Goal: Task Accomplishment & Management: Complete application form

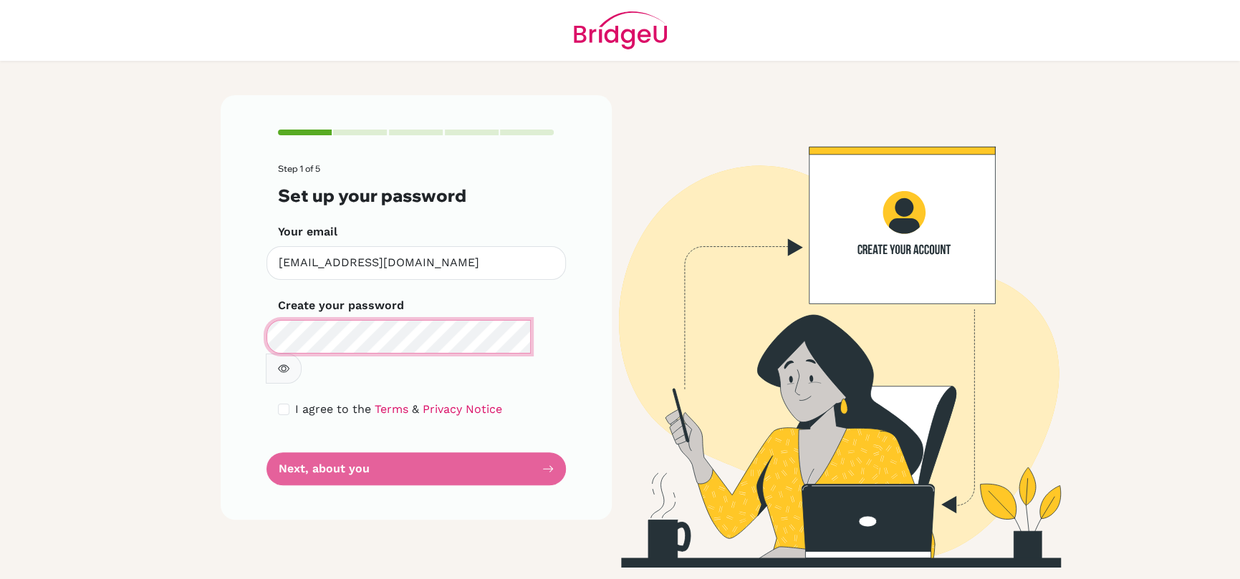
click at [547, 337] on div "Make sure it's at least 6 characters" at bounding box center [415, 352] width 299 height 64
click at [289, 363] on icon "button" at bounding box center [283, 368] width 11 height 11
click at [302, 354] on button "button" at bounding box center [284, 369] width 36 height 30
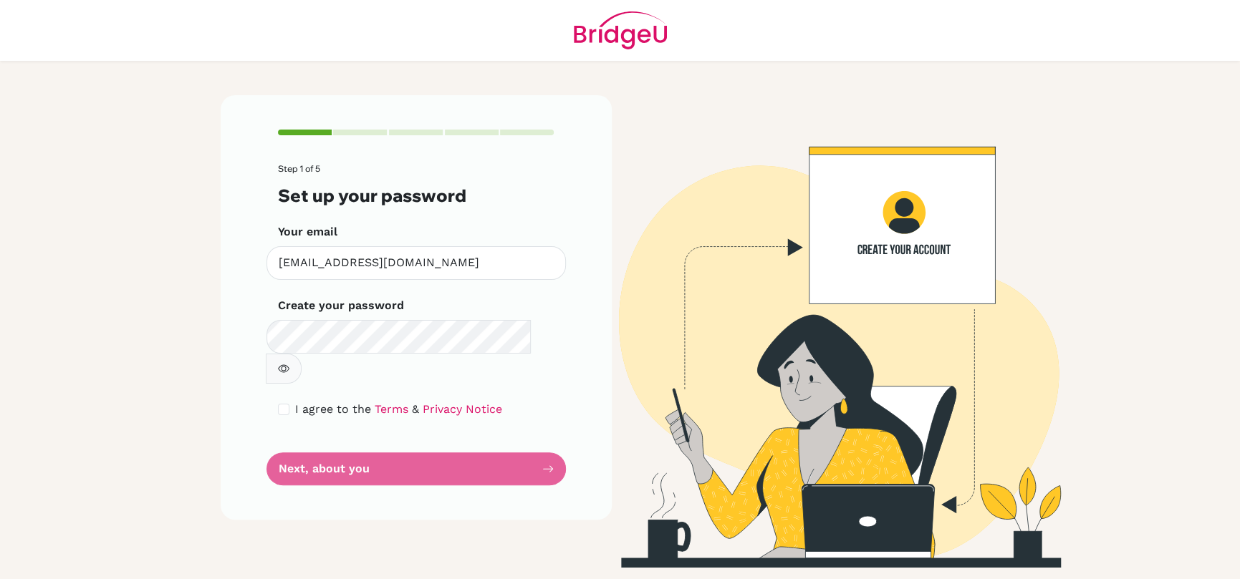
click at [289, 401] on div "I agree to the Terms & Privacy Notice" at bounding box center [416, 409] width 276 height 17
click at [288, 404] on input "checkbox" at bounding box center [283, 409] width 11 height 11
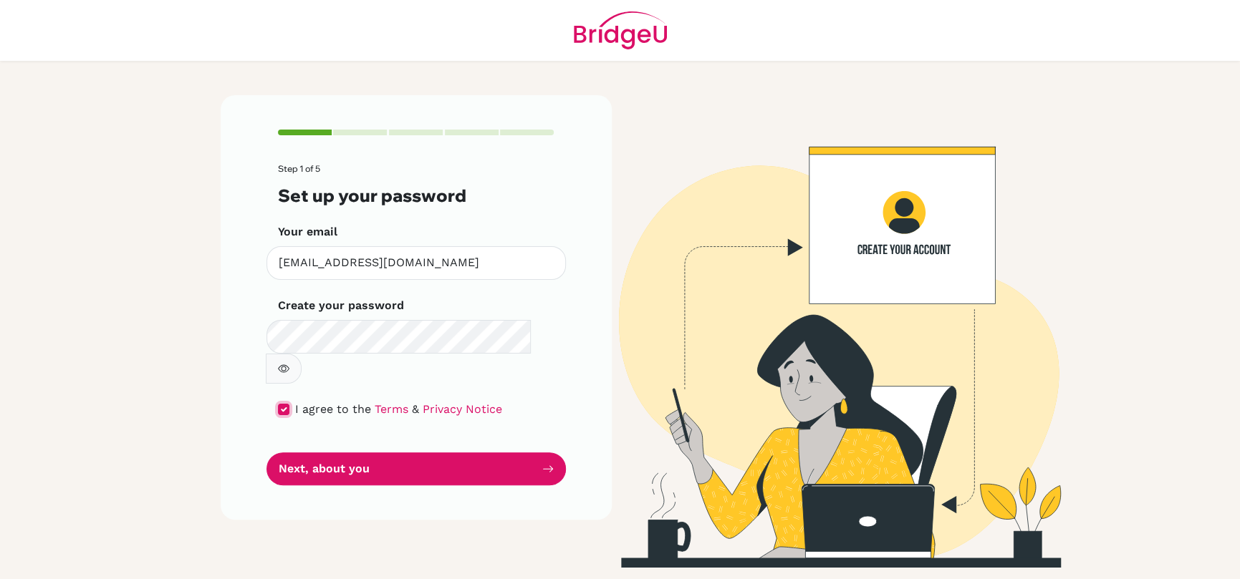
click at [288, 404] on input "checkbox" at bounding box center [283, 409] width 11 height 11
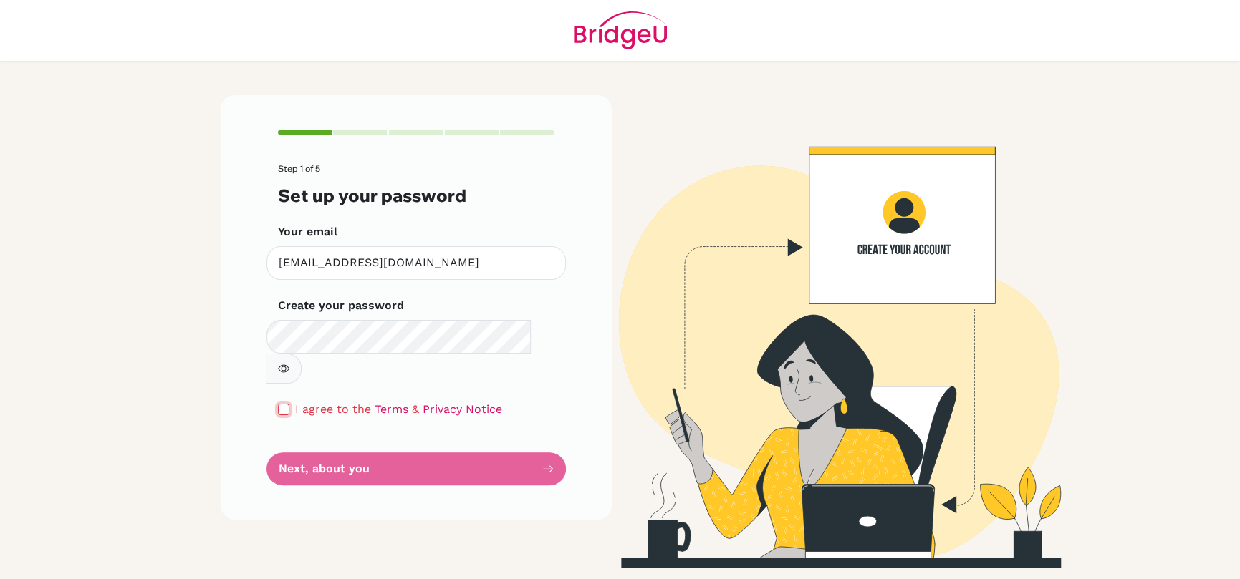
click at [279, 404] on input "checkbox" at bounding box center [283, 409] width 11 height 11
checkbox input "true"
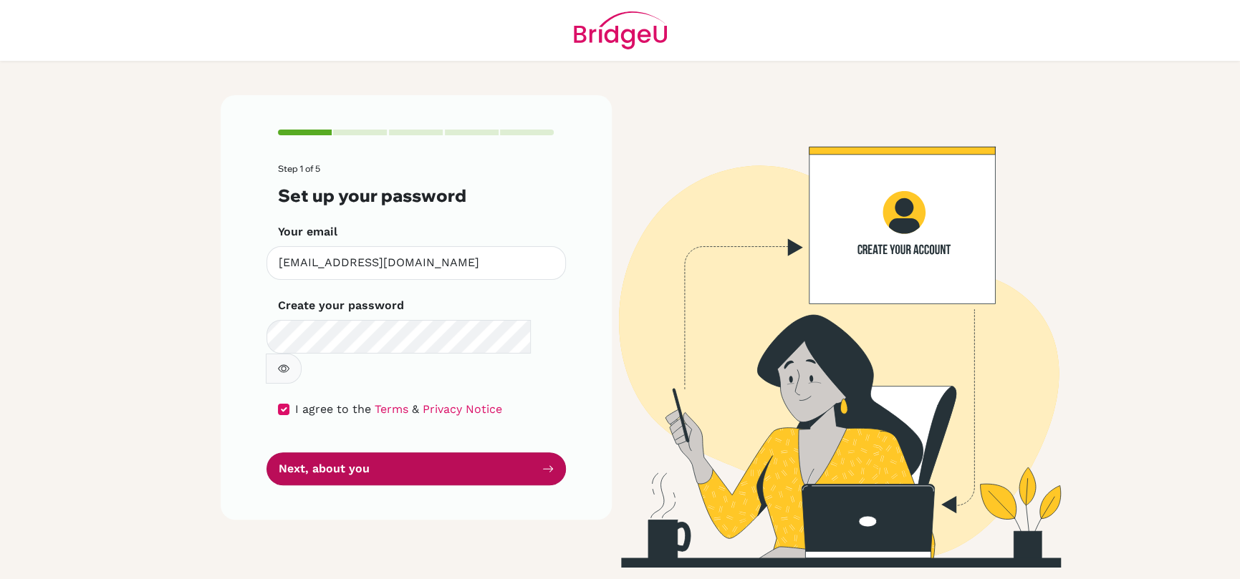
click at [324, 453] on button "Next, about you" at bounding box center [415, 470] width 299 height 34
